Goal: Task Accomplishment & Management: Complete application form

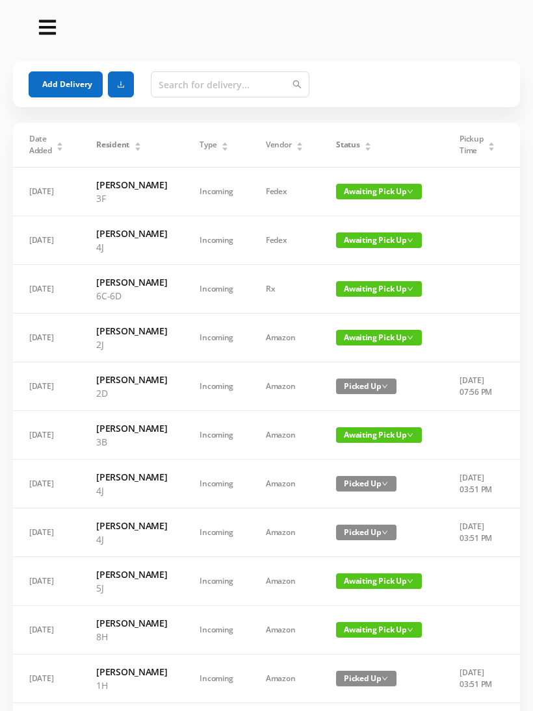
click at [73, 83] on button "Add Delivery" at bounding box center [66, 84] width 74 height 26
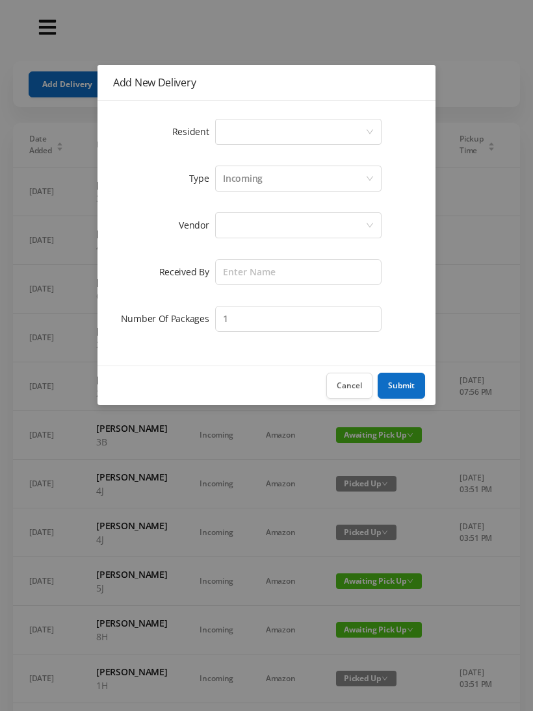
click at [361, 122] on div "Select a person" at bounding box center [294, 132] width 142 height 25
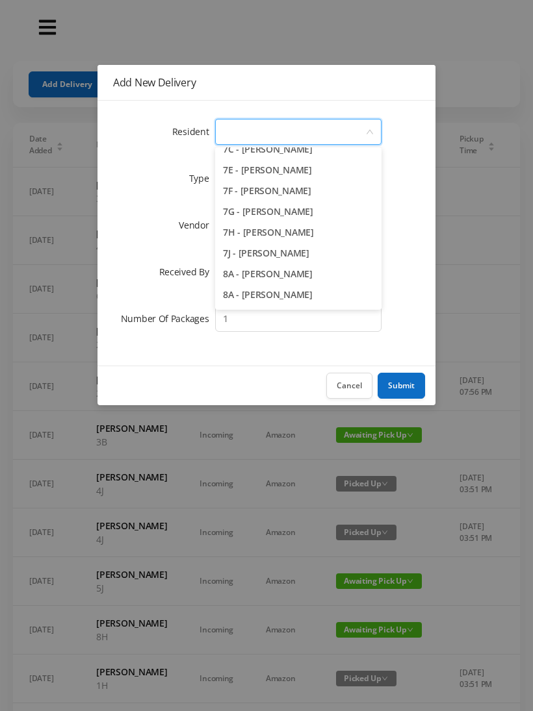
scroll to position [1612, 0]
click at [288, 166] on li "7E - [PERSON_NAME]" at bounding box center [298, 169] width 166 height 21
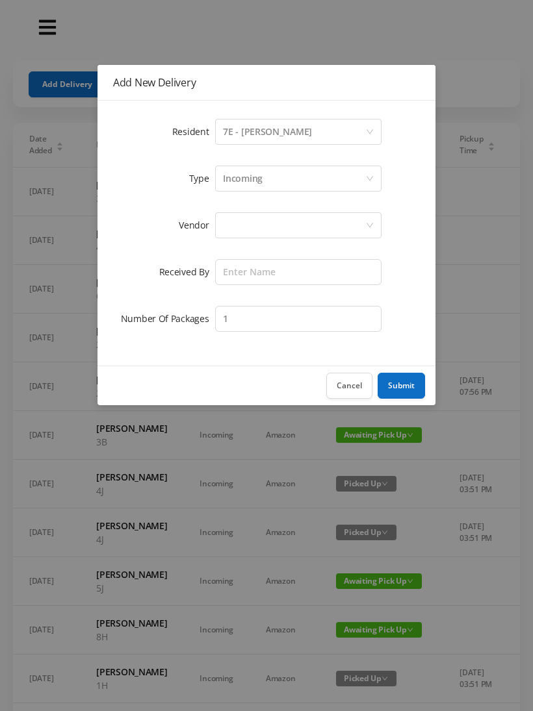
click at [307, 218] on div at bounding box center [294, 225] width 142 height 25
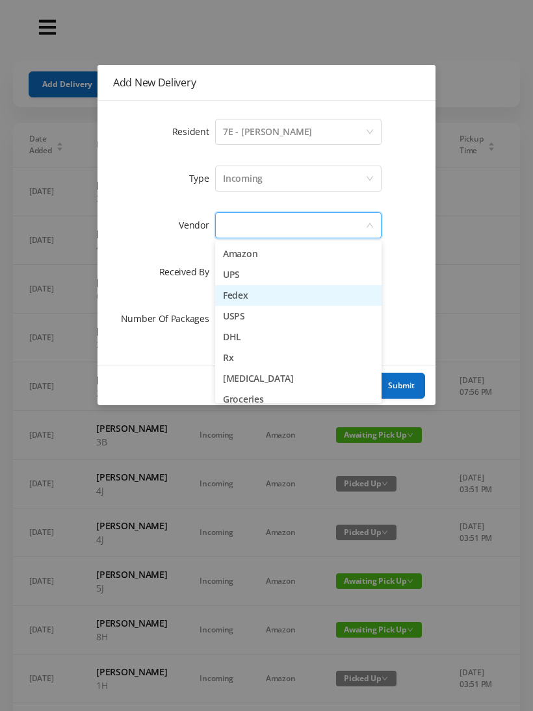
click at [255, 296] on li "Fedex" at bounding box center [298, 295] width 166 height 21
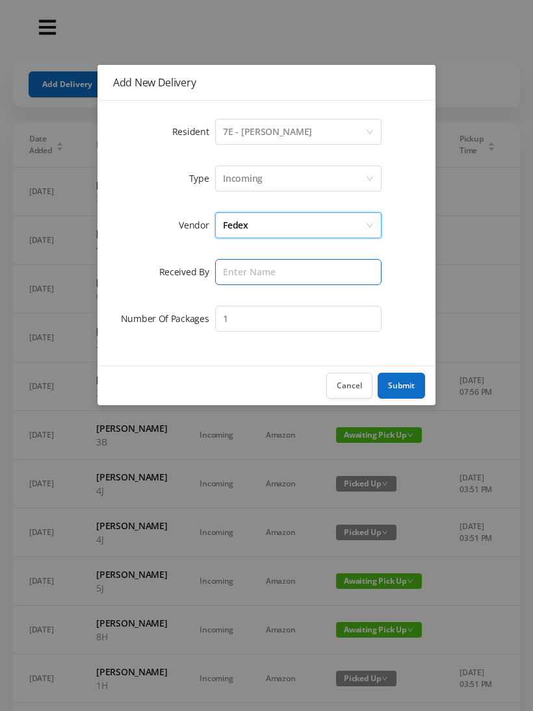
click at [290, 266] on input "text" at bounding box center [298, 272] width 166 height 26
type input "[PERSON_NAME]"
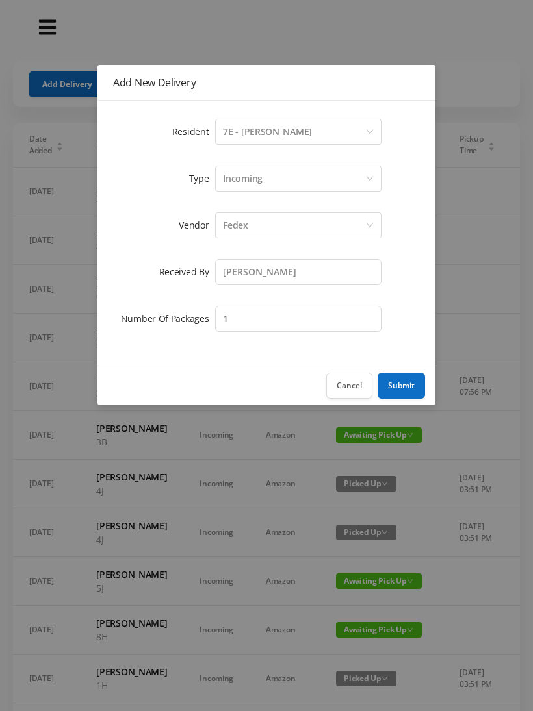
click at [398, 379] on button "Submit" at bounding box center [400, 386] width 47 height 26
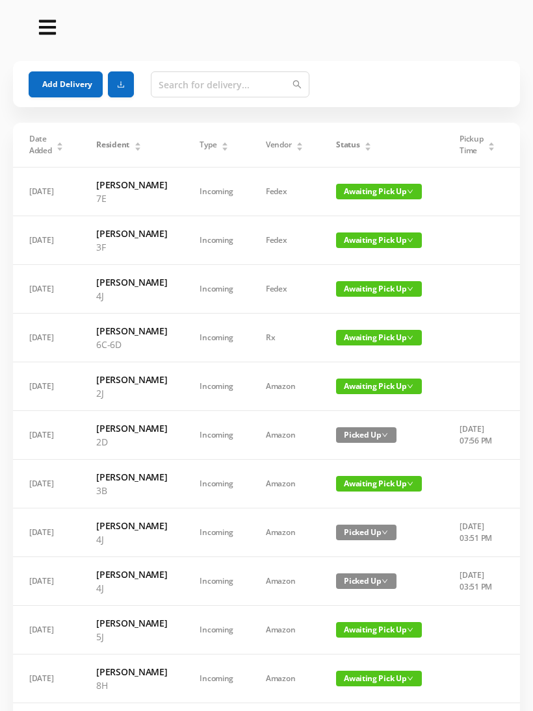
click at [70, 77] on button "Add Delivery" at bounding box center [66, 84] width 74 height 26
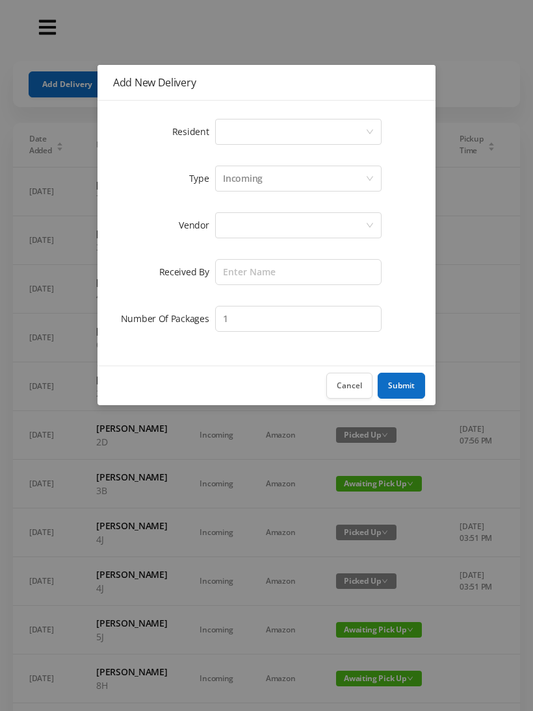
click at [234, 130] on div "Select a person" at bounding box center [294, 132] width 142 height 25
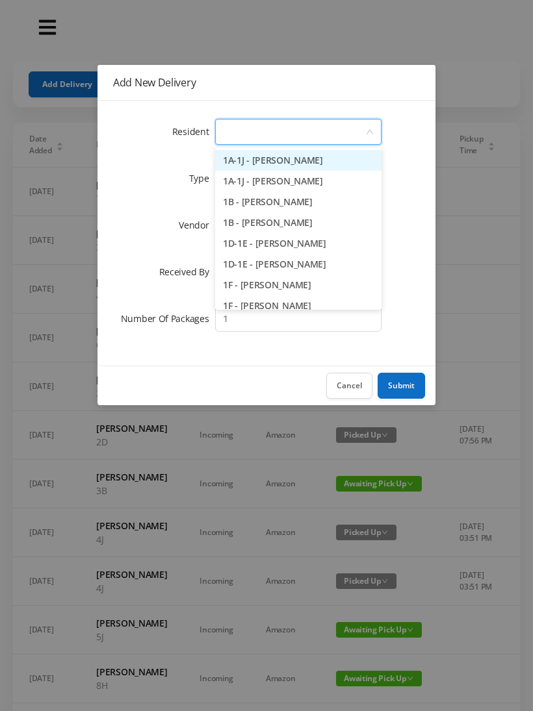
type input "4"
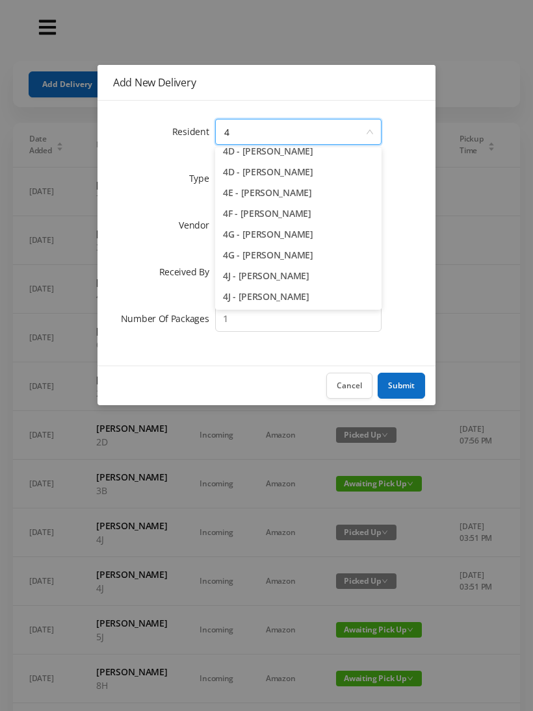
scroll to position [155, 0]
click at [277, 303] on li "4J - Lia Inoapimentel" at bounding box center [298, 296] width 166 height 21
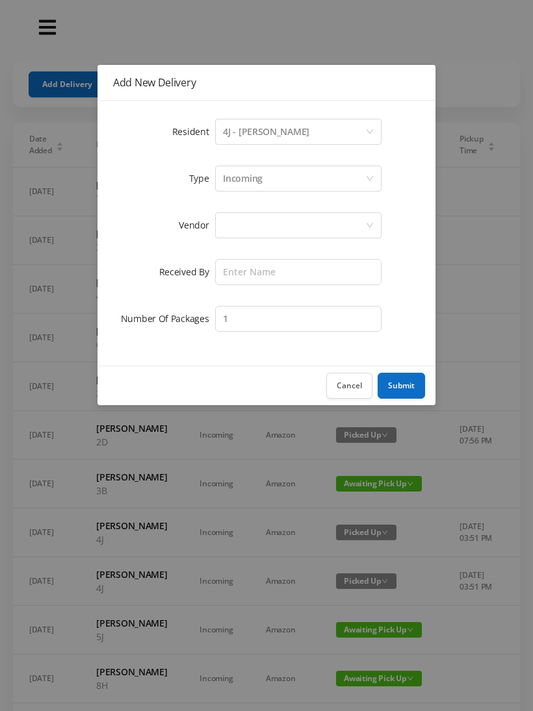
click at [235, 223] on div at bounding box center [294, 225] width 142 height 25
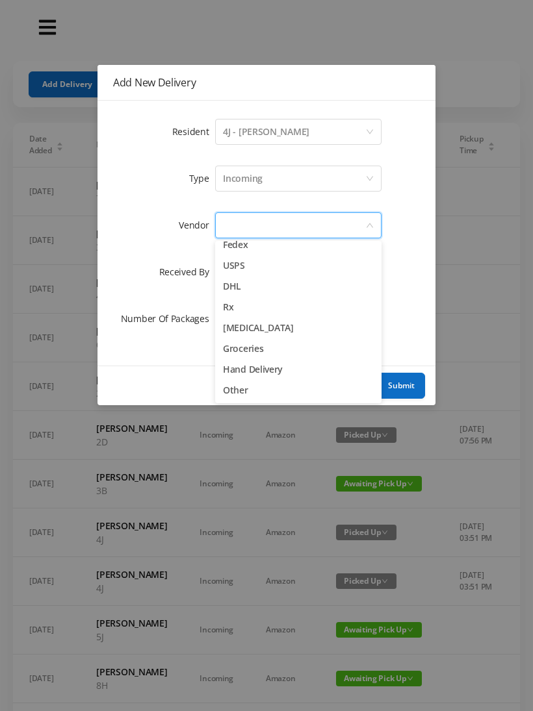
scroll to position [51, 0]
click at [246, 391] on li "Other" at bounding box center [298, 390] width 166 height 21
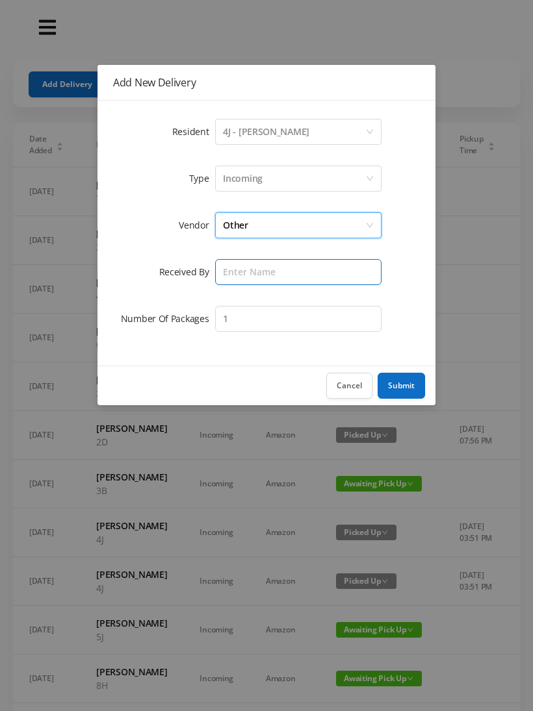
click at [262, 275] on input "text" at bounding box center [298, 272] width 166 height 26
type input "Wayne"
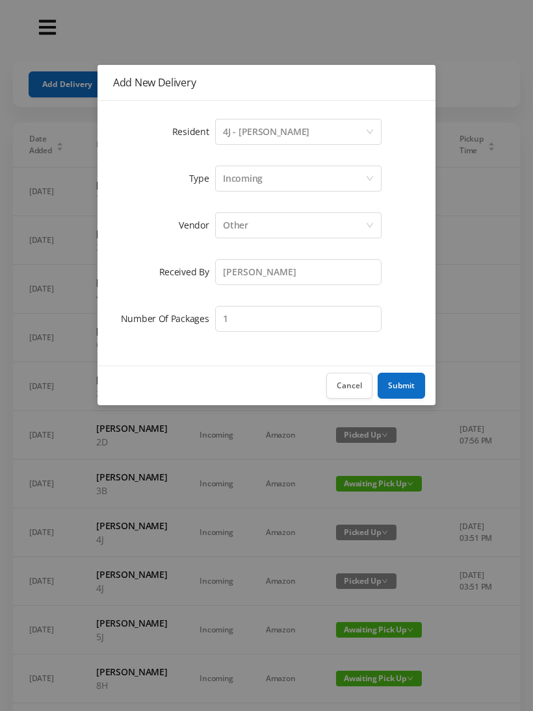
click at [408, 383] on button "Submit" at bounding box center [400, 386] width 47 height 26
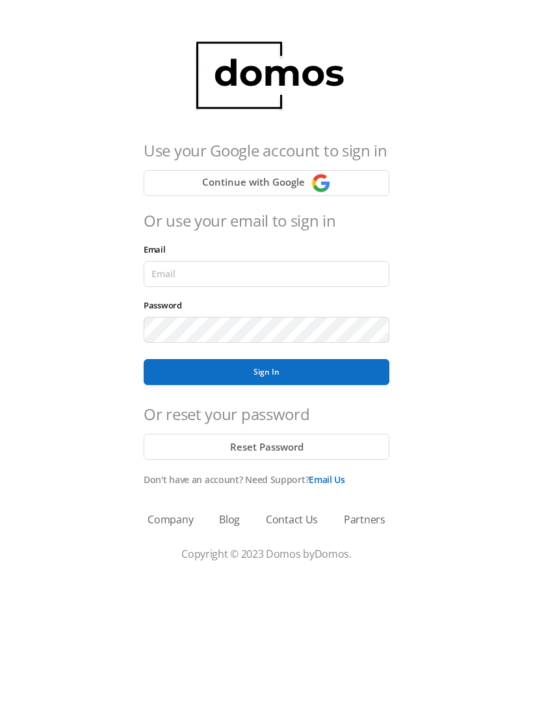
click at [181, 188] on button "Continue with Google" at bounding box center [267, 183] width 246 height 26
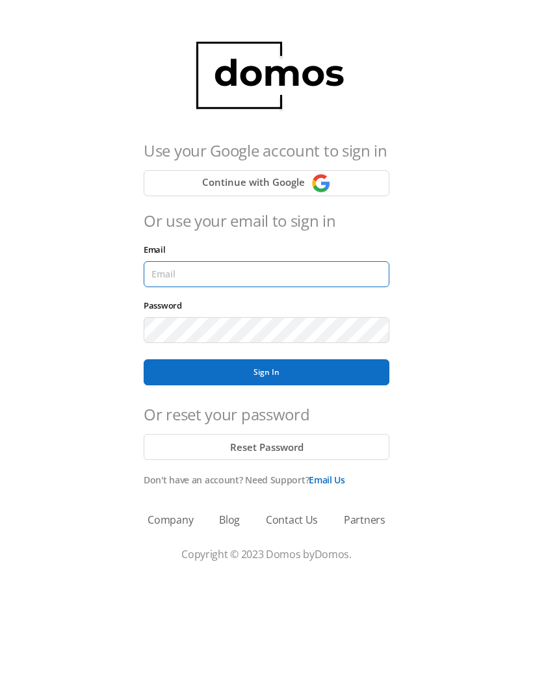
type input "lobby130eightavenue@gmail.com"
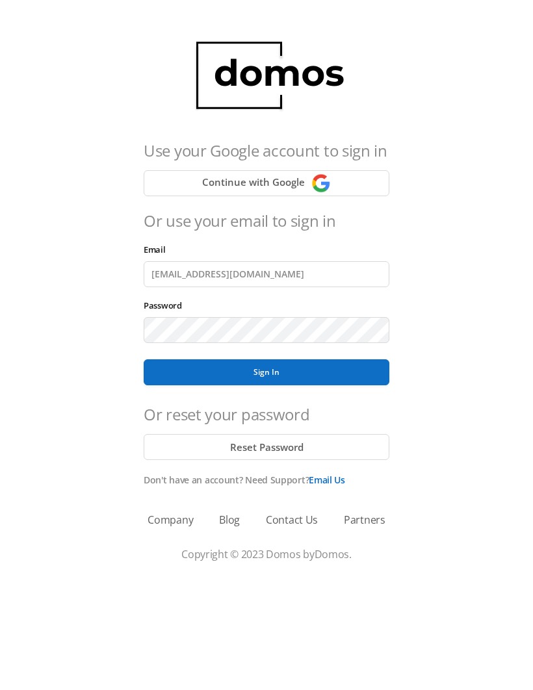
click at [266, 372] on button "Sign In" at bounding box center [267, 372] width 246 height 26
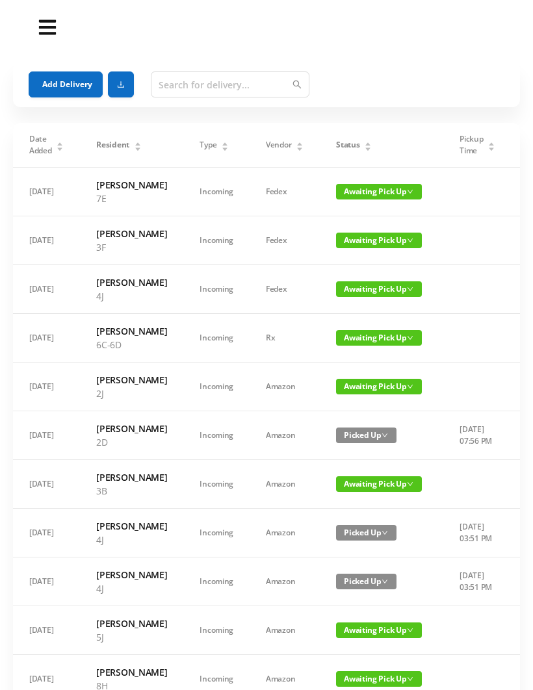
click at [55, 74] on button "Add Delivery" at bounding box center [66, 84] width 74 height 26
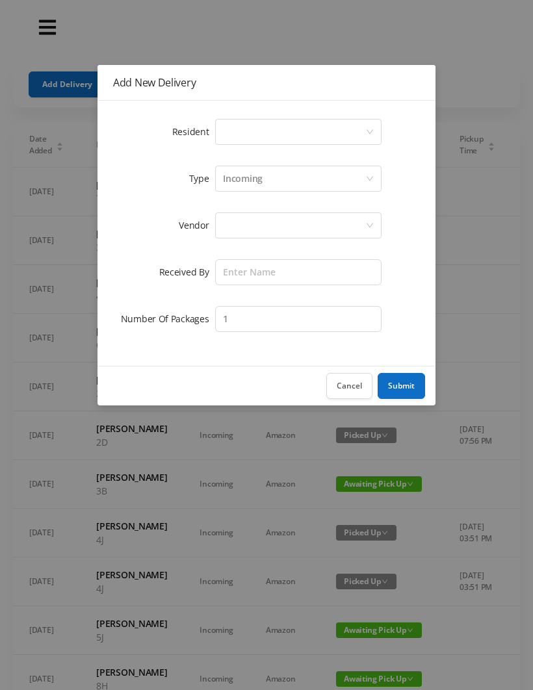
click at [227, 139] on div "Select a person" at bounding box center [294, 132] width 142 height 25
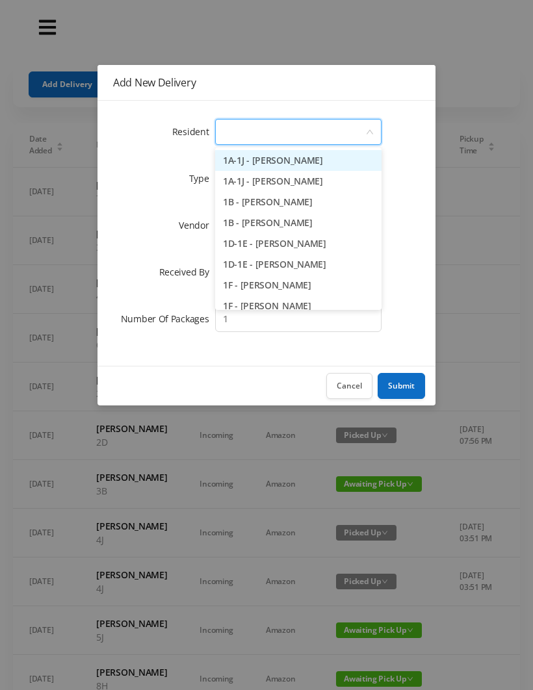
type input "4"
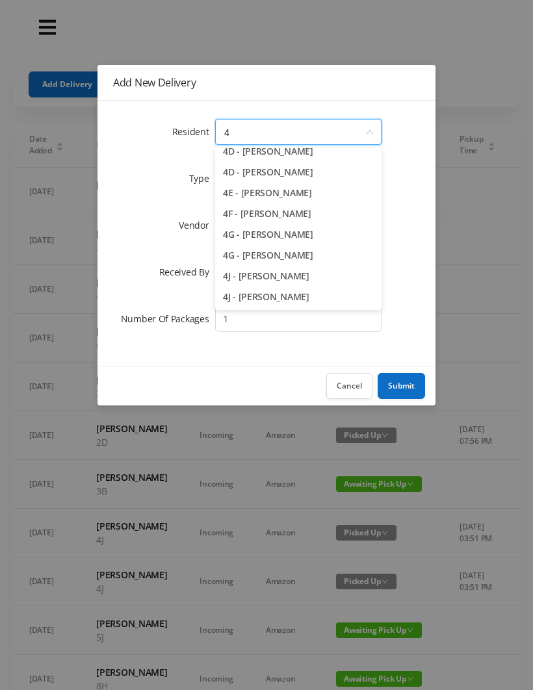
scroll to position [155, 0]
click at [249, 305] on li "4J - Lia Inoapimentel" at bounding box center [298, 296] width 166 height 21
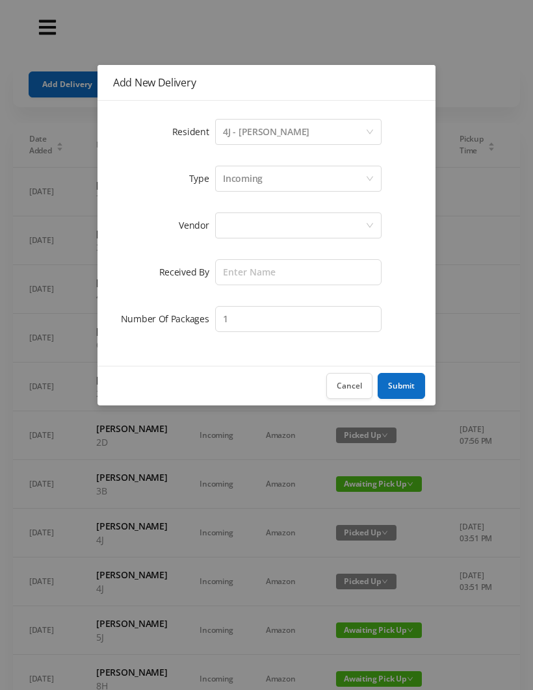
click at [220, 224] on div at bounding box center [298, 225] width 166 height 26
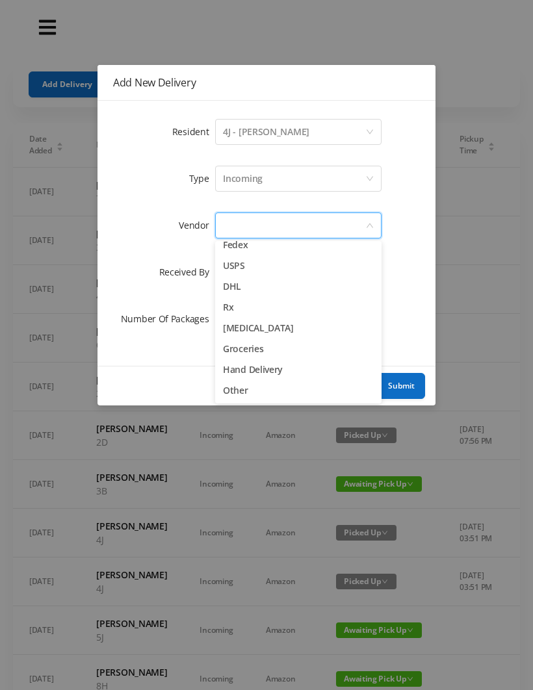
scroll to position [51, 0]
click at [229, 399] on li "Other" at bounding box center [298, 390] width 166 height 21
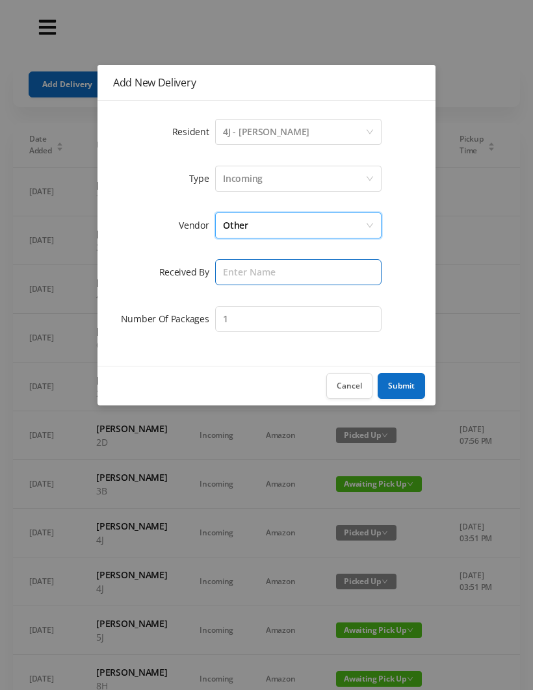
click at [221, 270] on input "text" at bounding box center [298, 272] width 166 height 26
type input "Wayne"
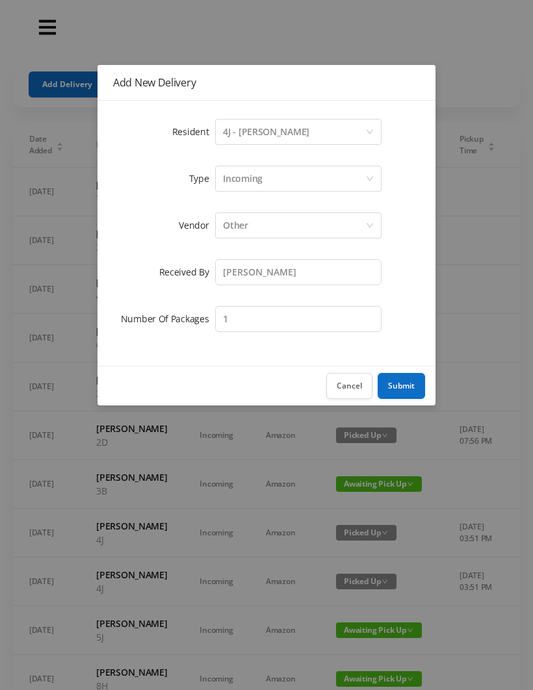
click at [396, 389] on button "Submit" at bounding box center [400, 386] width 47 height 26
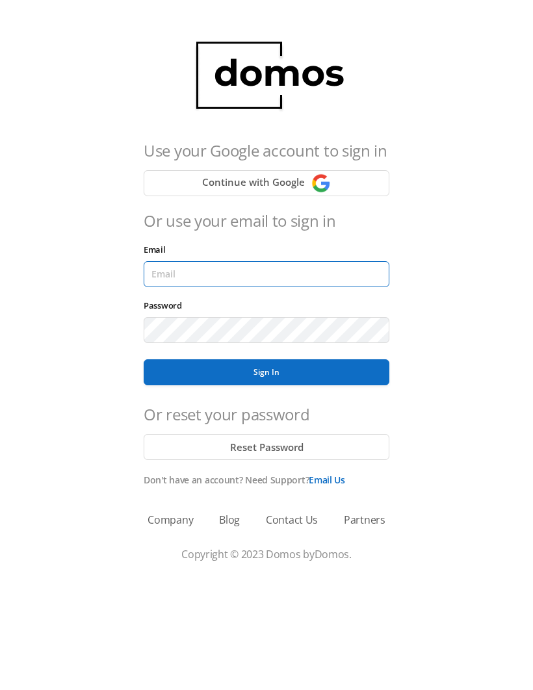
type input "[EMAIL_ADDRESS][DOMAIN_NAME]"
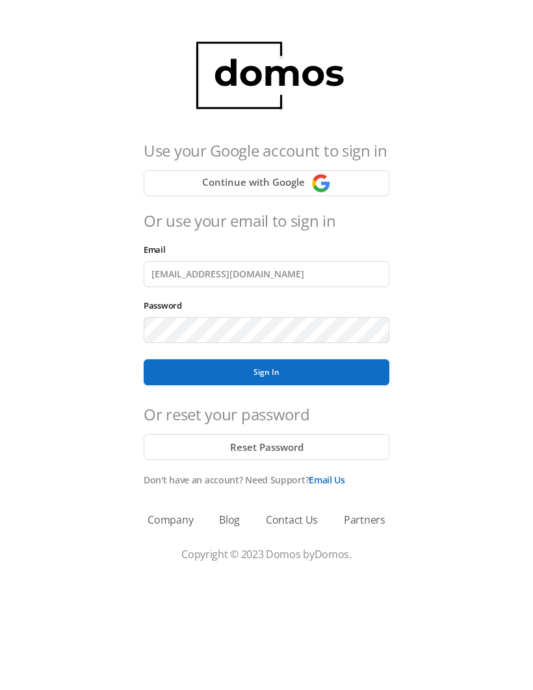
click at [266, 372] on button "Sign In" at bounding box center [267, 372] width 246 height 26
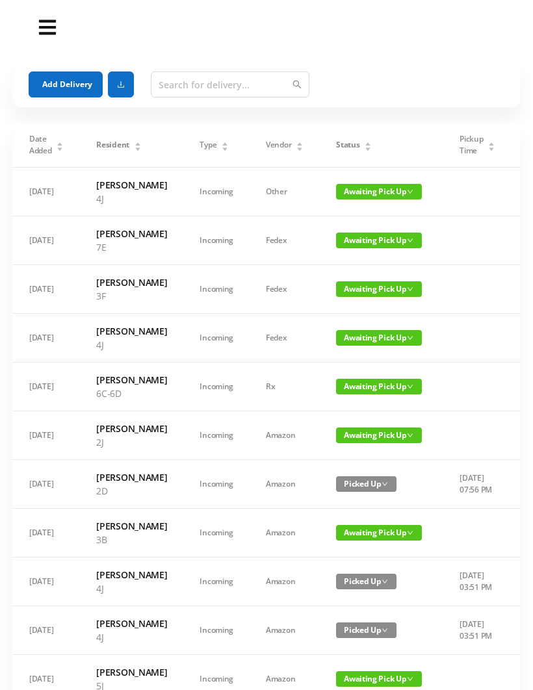
click at [67, 83] on button "Add Delivery" at bounding box center [66, 84] width 74 height 26
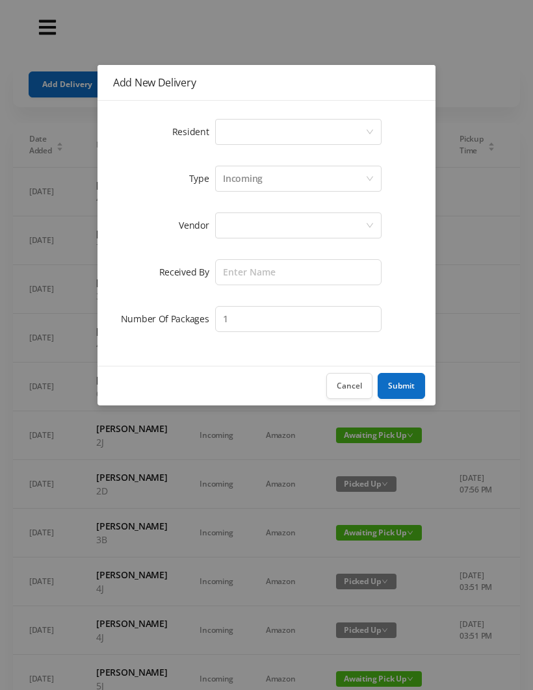
click at [248, 141] on div "Select a person" at bounding box center [294, 132] width 142 height 25
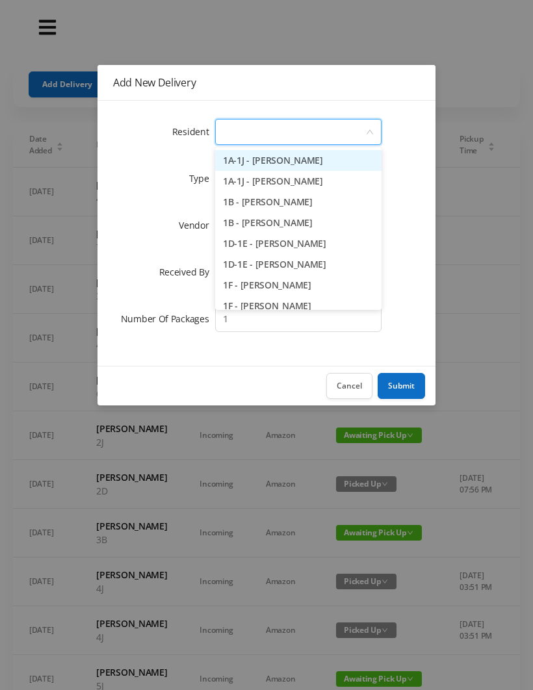
type input "7"
click at [292, 218] on li "7B - Yukiko Graubard" at bounding box center [298, 222] width 166 height 21
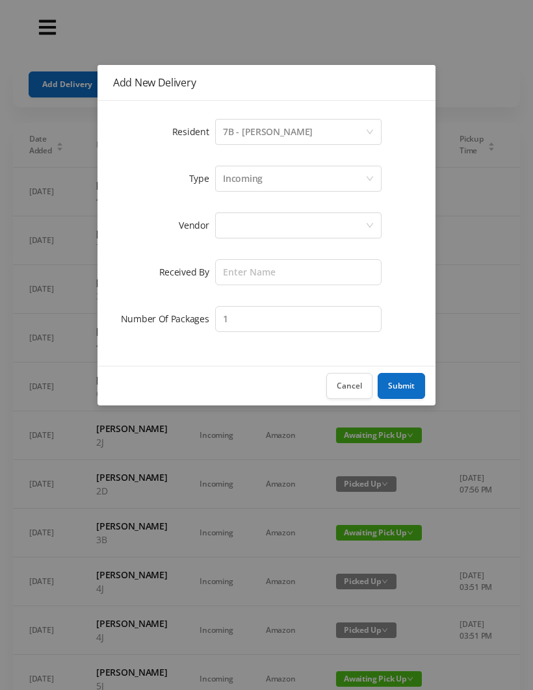
click at [247, 223] on div at bounding box center [294, 225] width 142 height 25
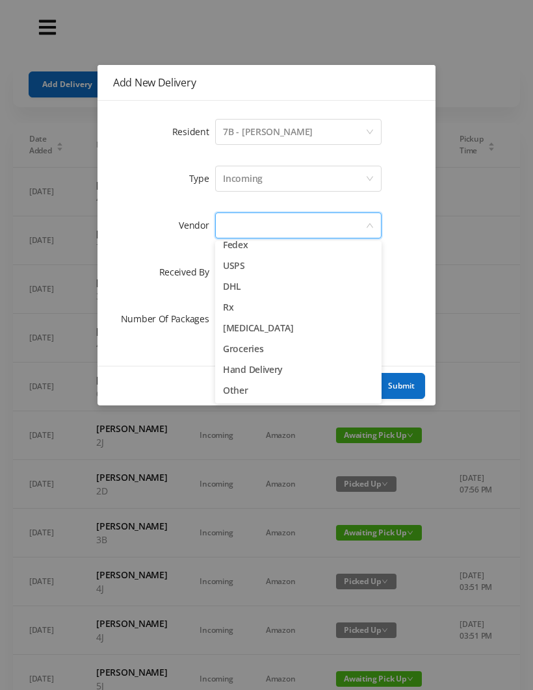
scroll to position [51, 0]
click at [251, 404] on div "Cancel Submit" at bounding box center [266, 386] width 338 height 40
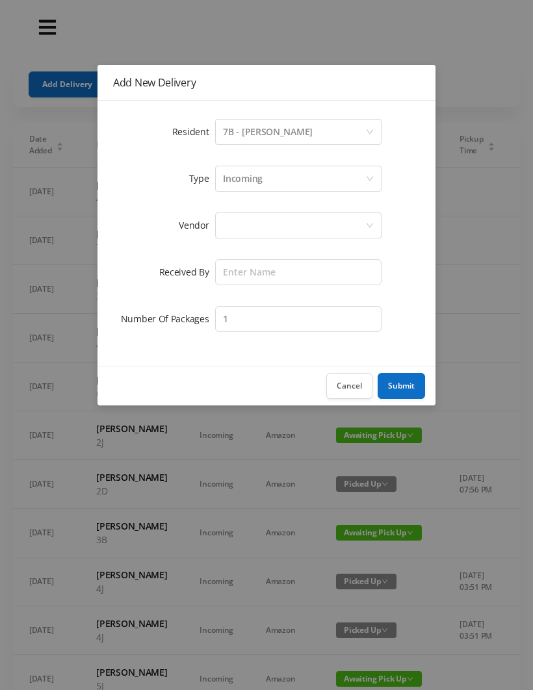
click at [255, 234] on div at bounding box center [294, 225] width 142 height 25
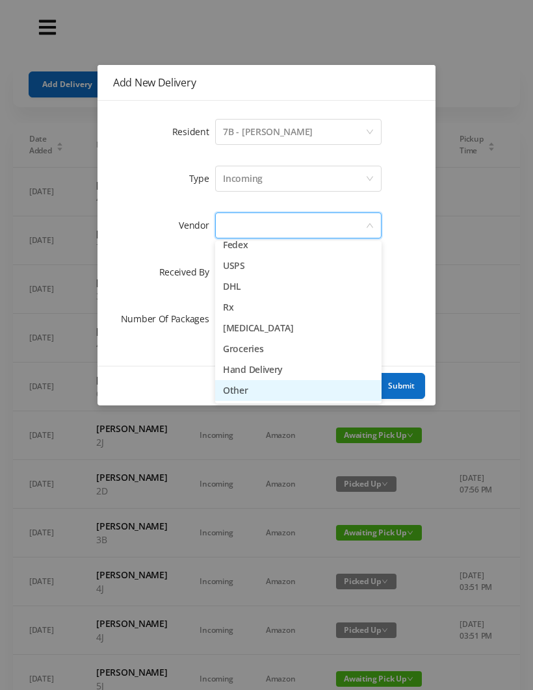
click at [264, 396] on li "Other" at bounding box center [298, 390] width 166 height 21
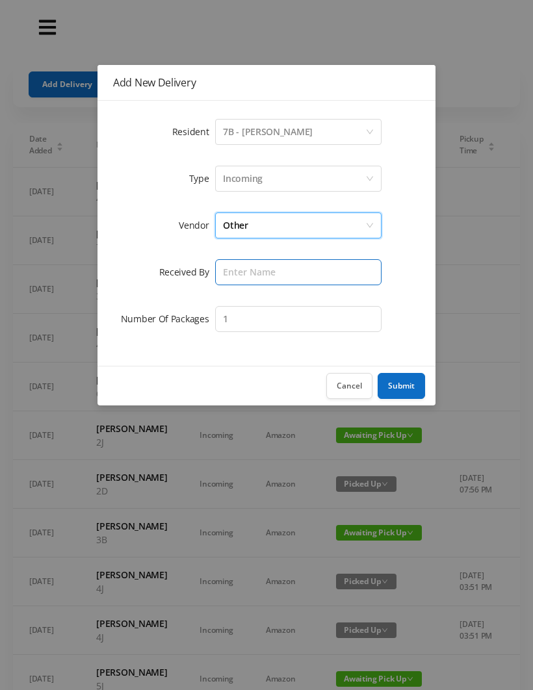
click at [246, 282] on input "text" at bounding box center [298, 272] width 166 height 26
type input "Wayne"
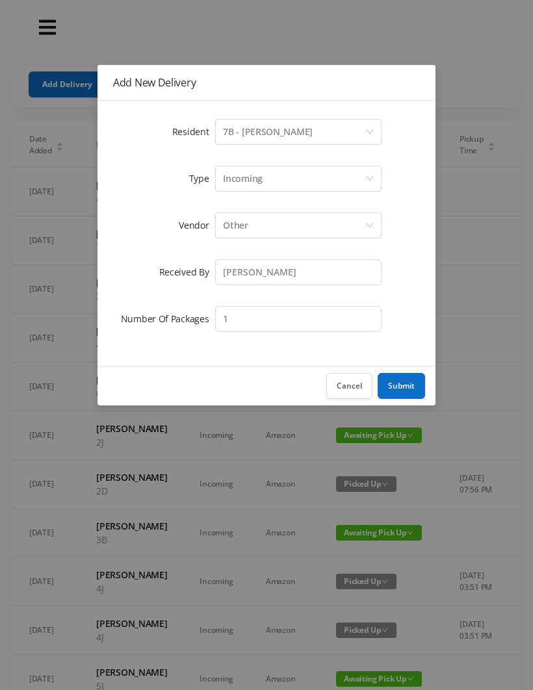
click at [409, 385] on button "Submit" at bounding box center [400, 386] width 47 height 26
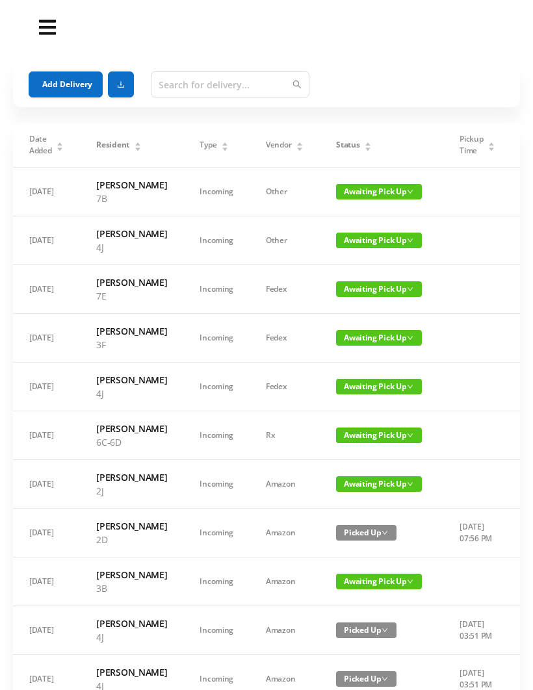
click at [44, 74] on button "Add Delivery" at bounding box center [66, 84] width 74 height 26
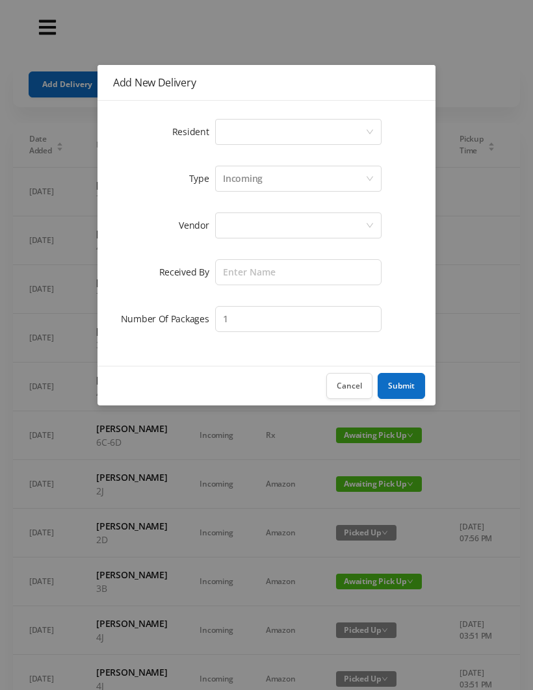
click at [237, 131] on div "Select a person" at bounding box center [294, 132] width 142 height 25
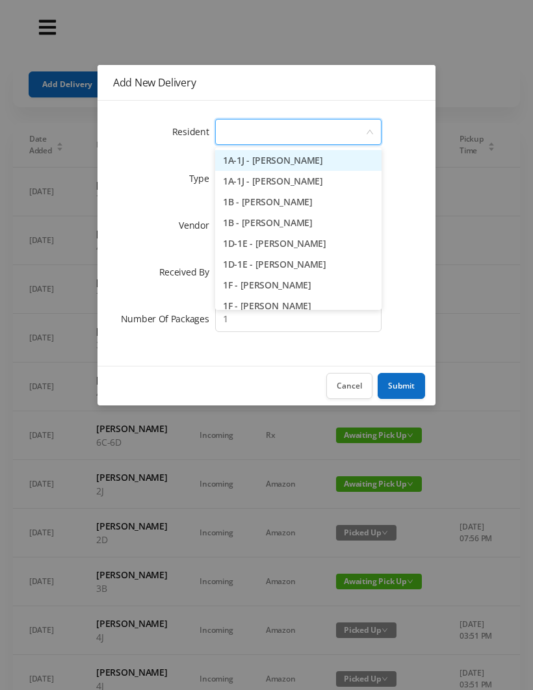
type input "4"
click at [292, 203] on li "4B - Julia van Hoogstraten" at bounding box center [298, 202] width 166 height 21
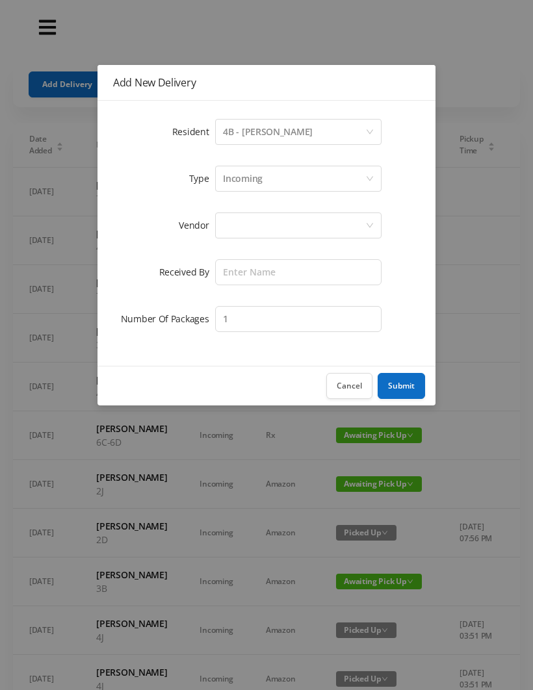
click at [237, 229] on div at bounding box center [294, 225] width 142 height 25
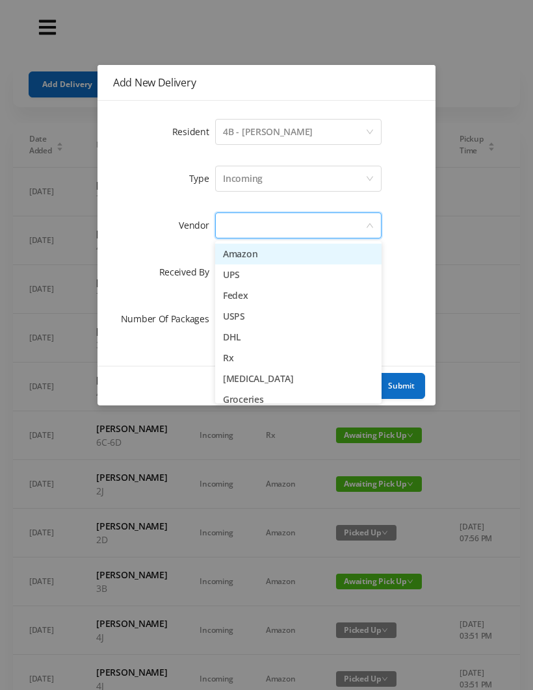
scroll to position [0, 0]
click at [266, 277] on li "UPS" at bounding box center [298, 274] width 166 height 21
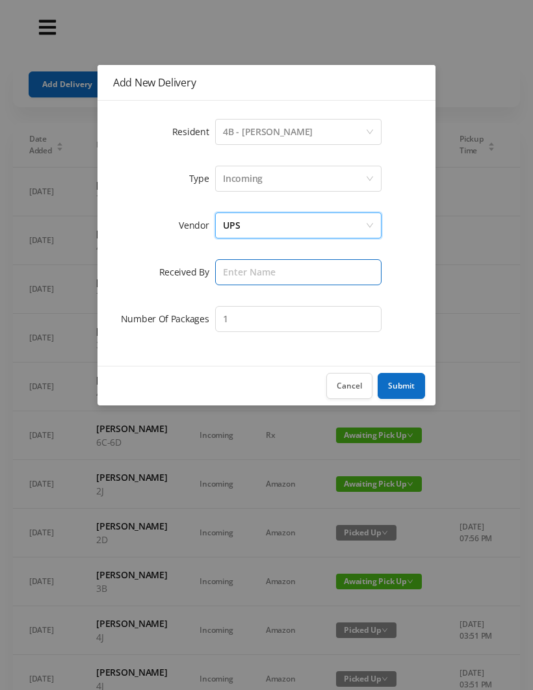
click at [240, 273] on input "text" at bounding box center [298, 272] width 166 height 26
type input "Wayne"
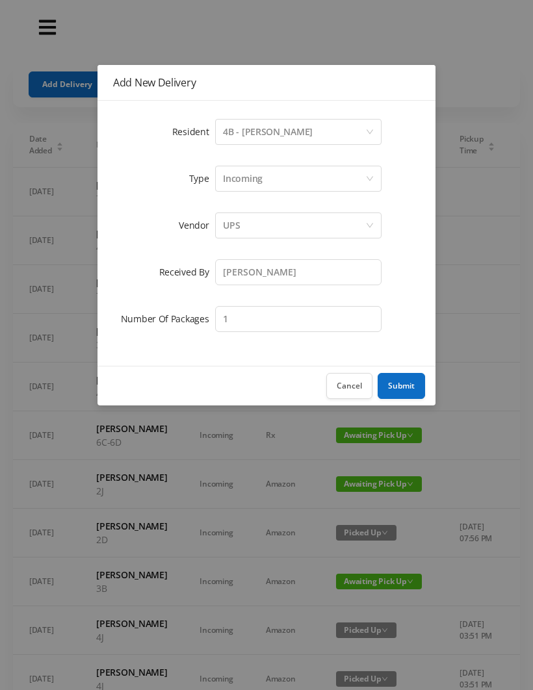
click at [398, 387] on button "Submit" at bounding box center [400, 386] width 47 height 26
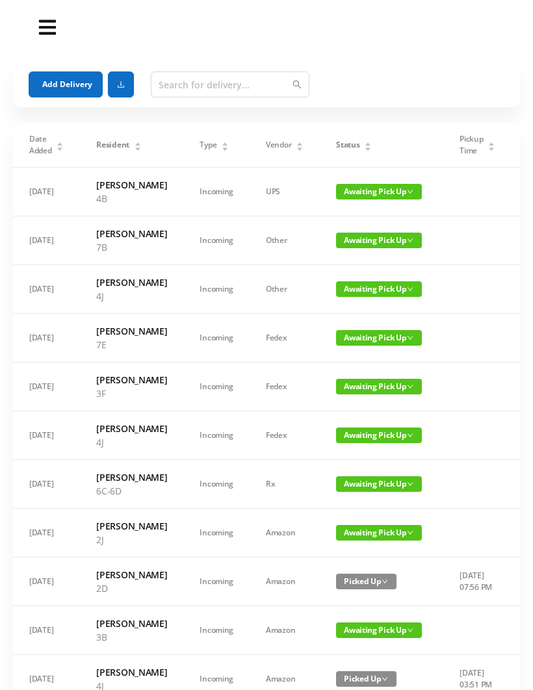
click at [73, 86] on button "Add Delivery" at bounding box center [66, 84] width 74 height 26
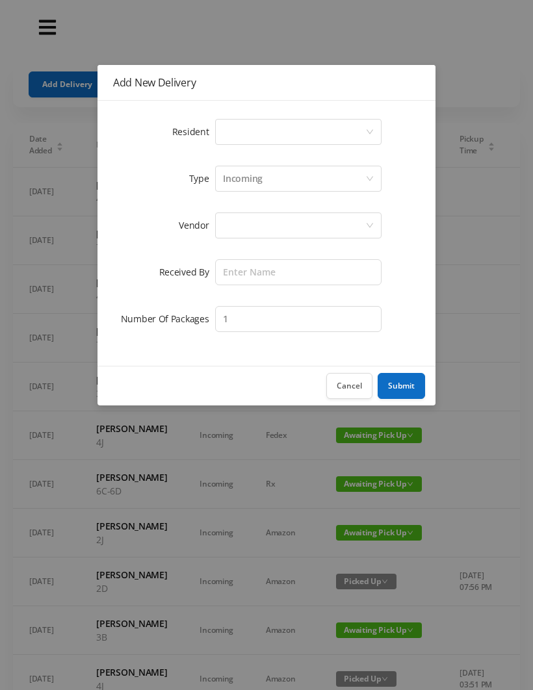
click at [238, 134] on div "Select a person" at bounding box center [294, 132] width 142 height 25
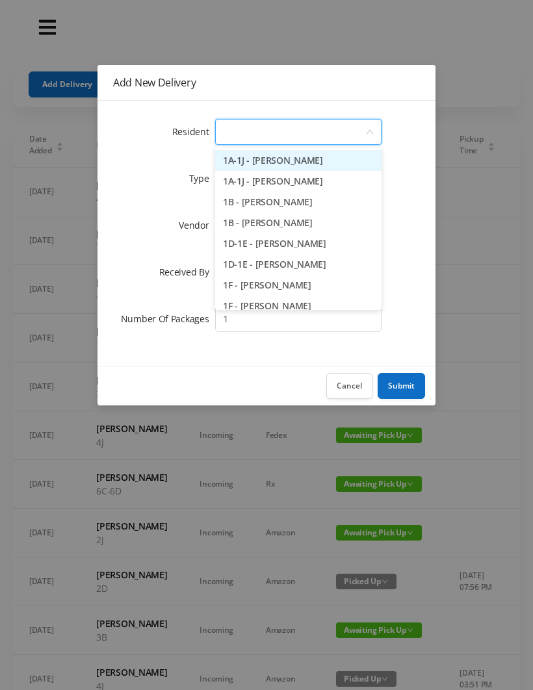
type input "4"
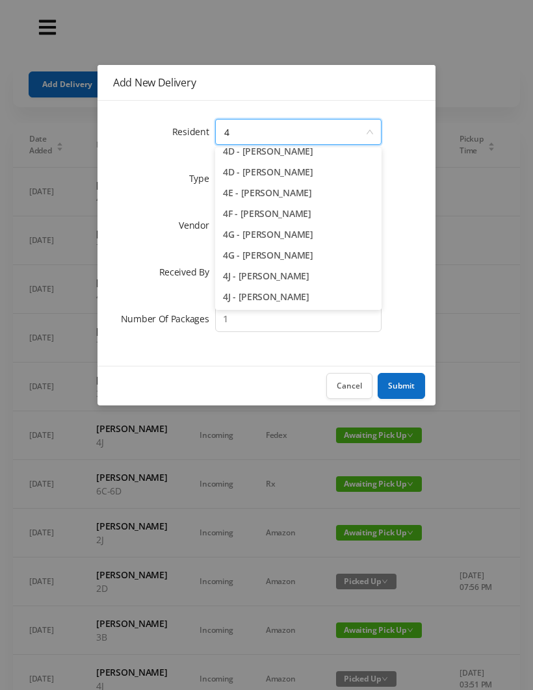
scroll to position [155, 0]
click at [281, 296] on li "4J - Lia Inoapimentel" at bounding box center [298, 296] width 166 height 21
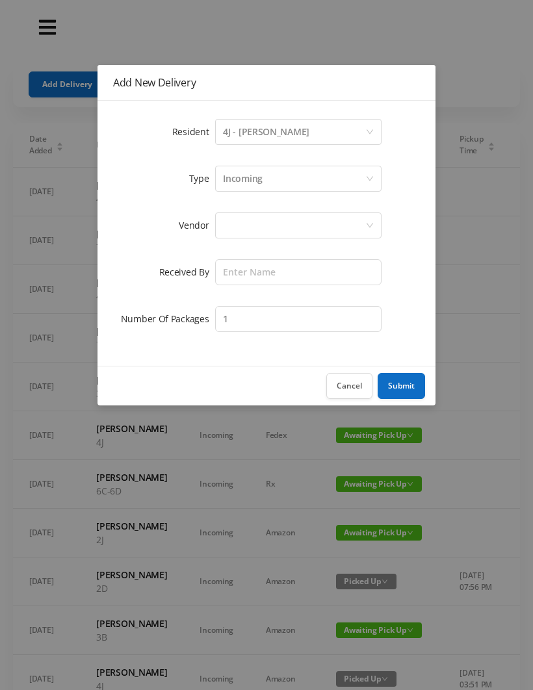
click at [235, 224] on div at bounding box center [294, 225] width 142 height 25
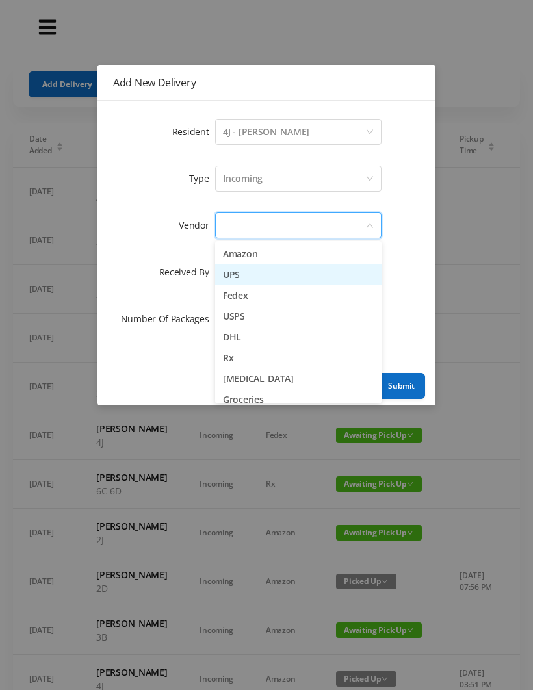
click at [274, 275] on li "UPS" at bounding box center [298, 274] width 166 height 21
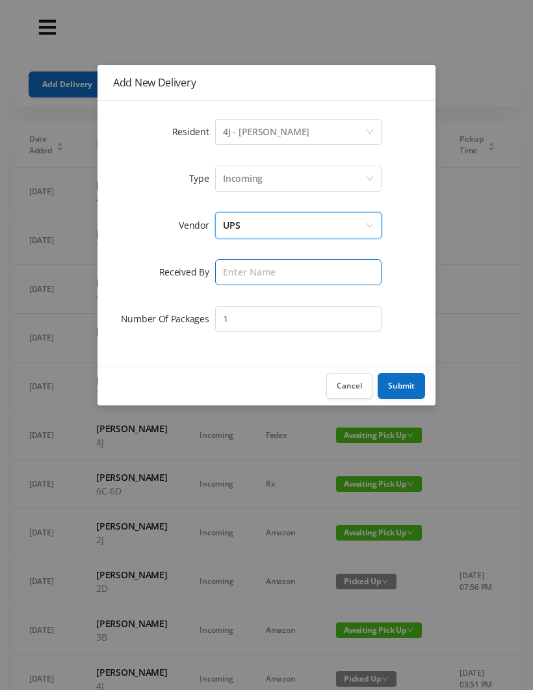
click at [249, 268] on input "text" at bounding box center [298, 272] width 166 height 26
type input "Wayne"
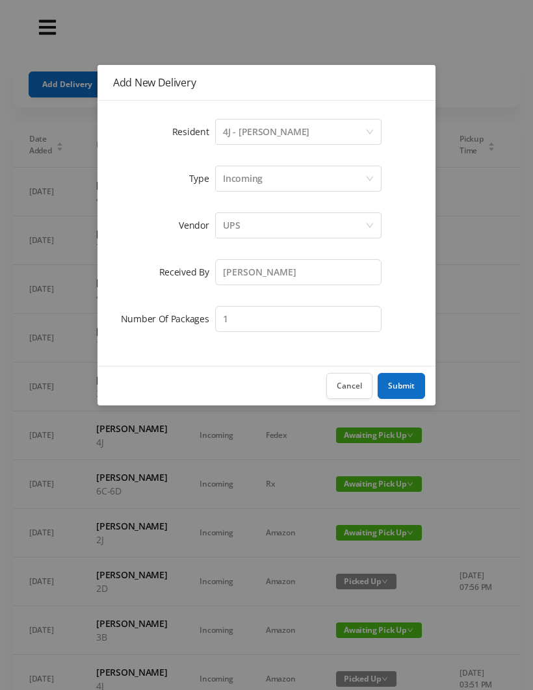
click at [400, 385] on button "Submit" at bounding box center [400, 386] width 47 height 26
